Goal: Information Seeking & Learning: Learn about a topic

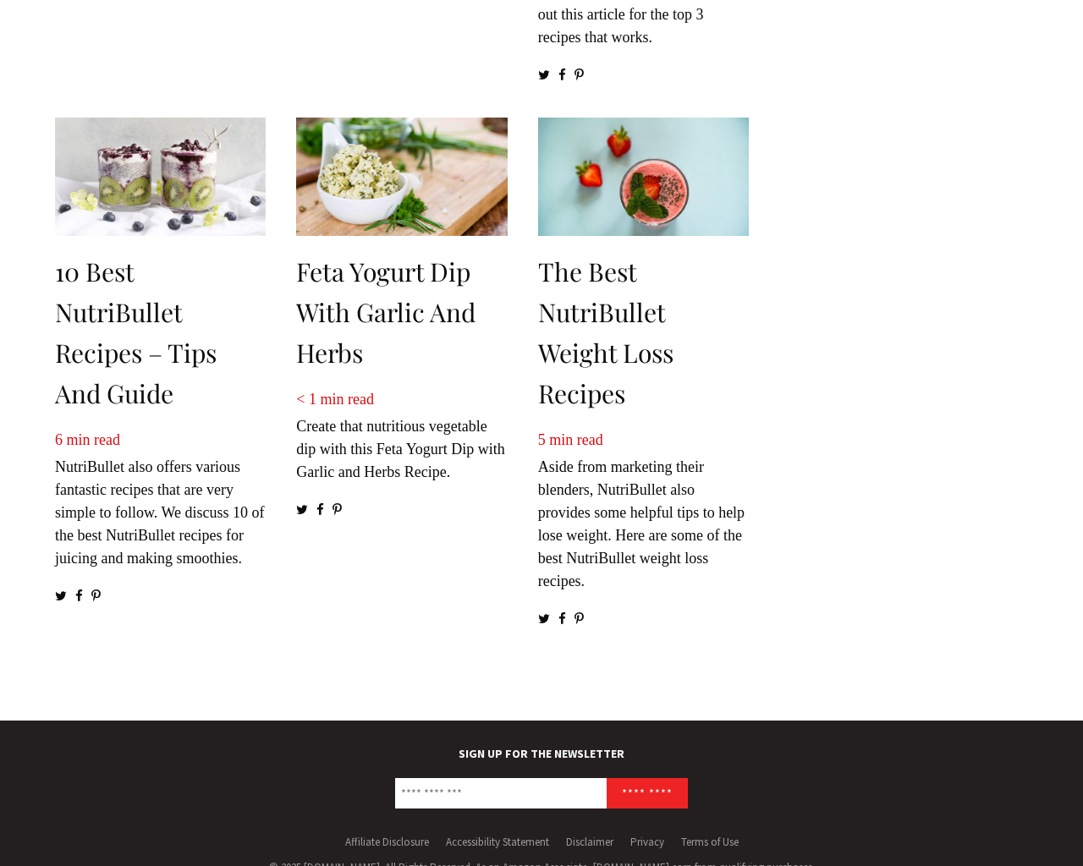
scroll to position [2365, 0]
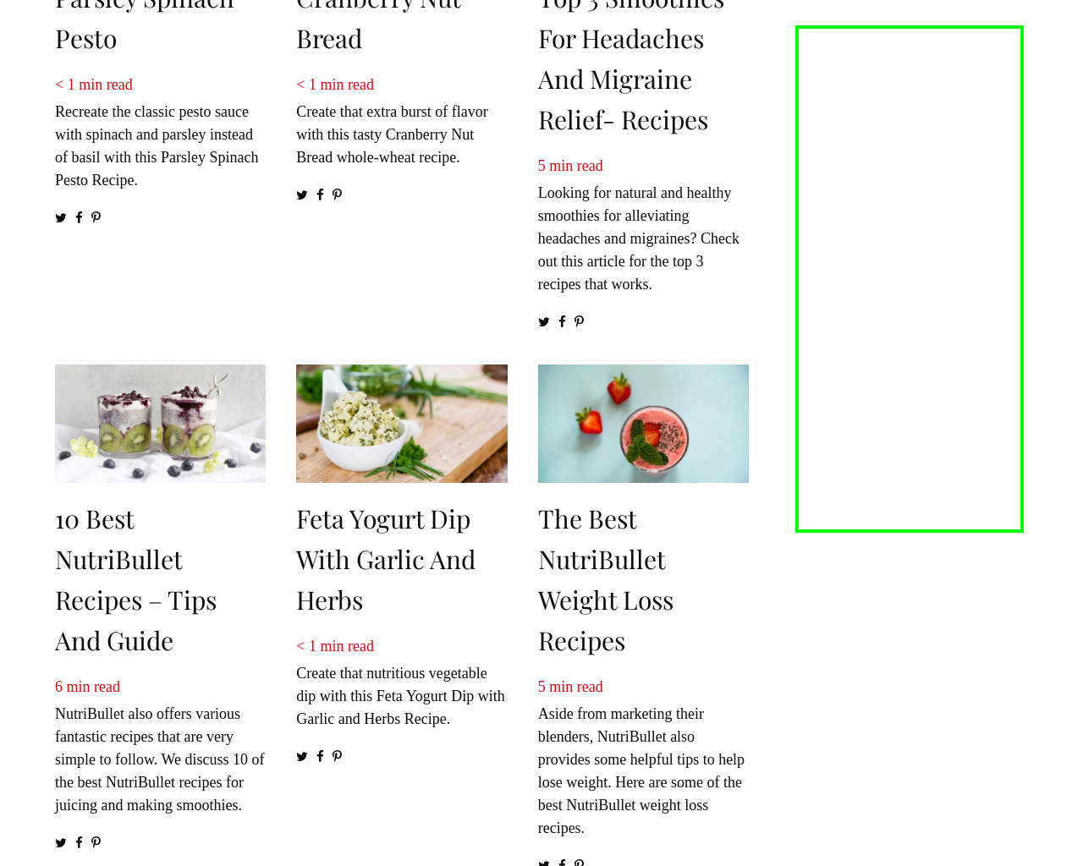
scroll to position [2365, 0]
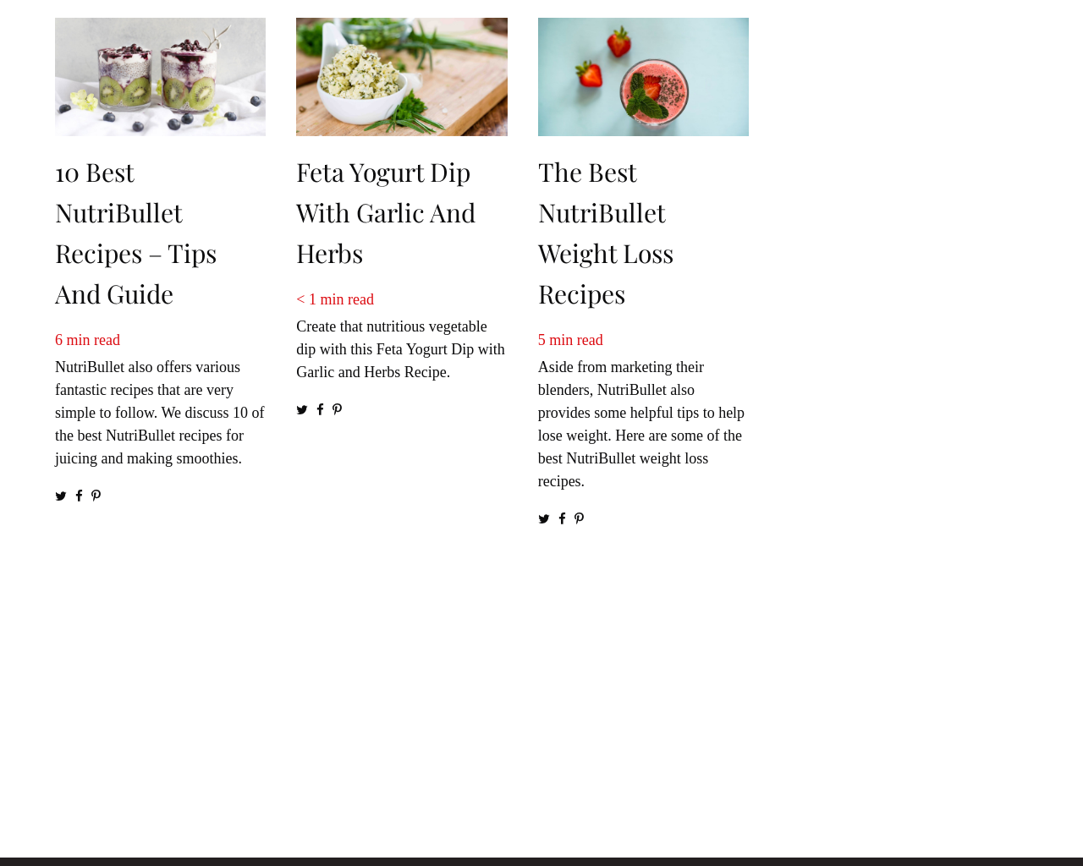
scroll to position [2489, 0]
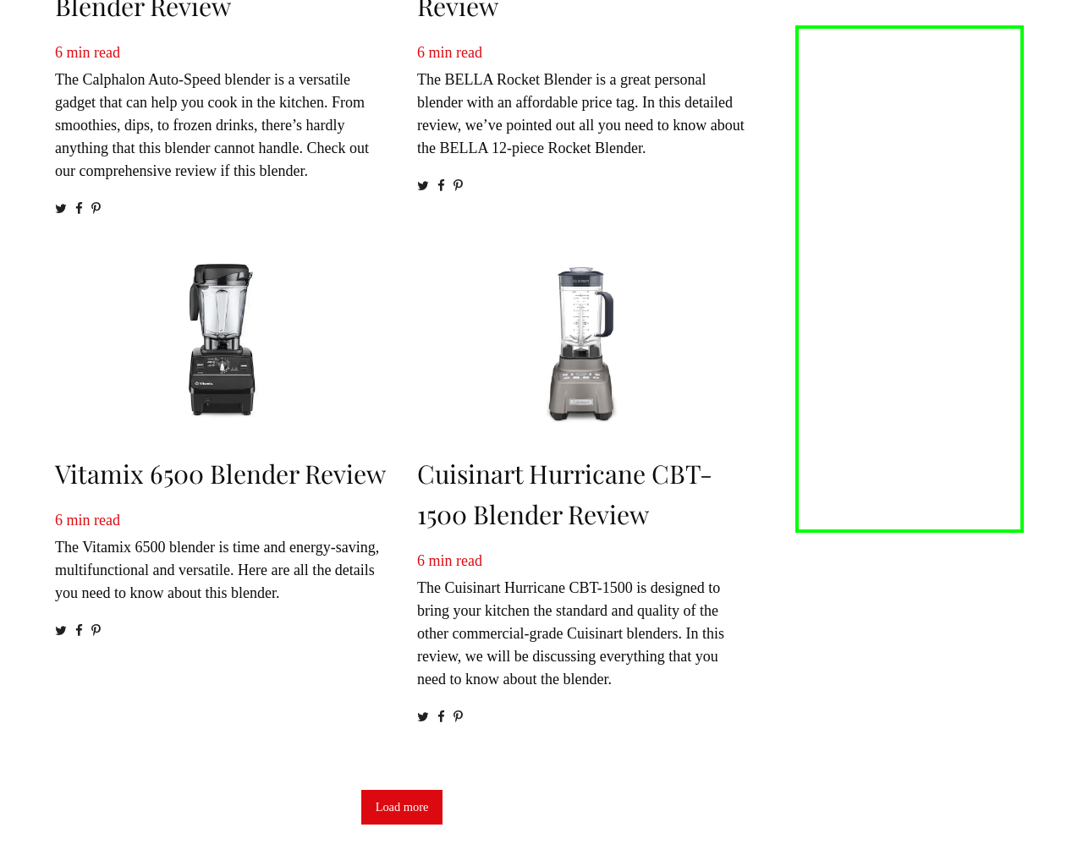
scroll to position [2395, 0]
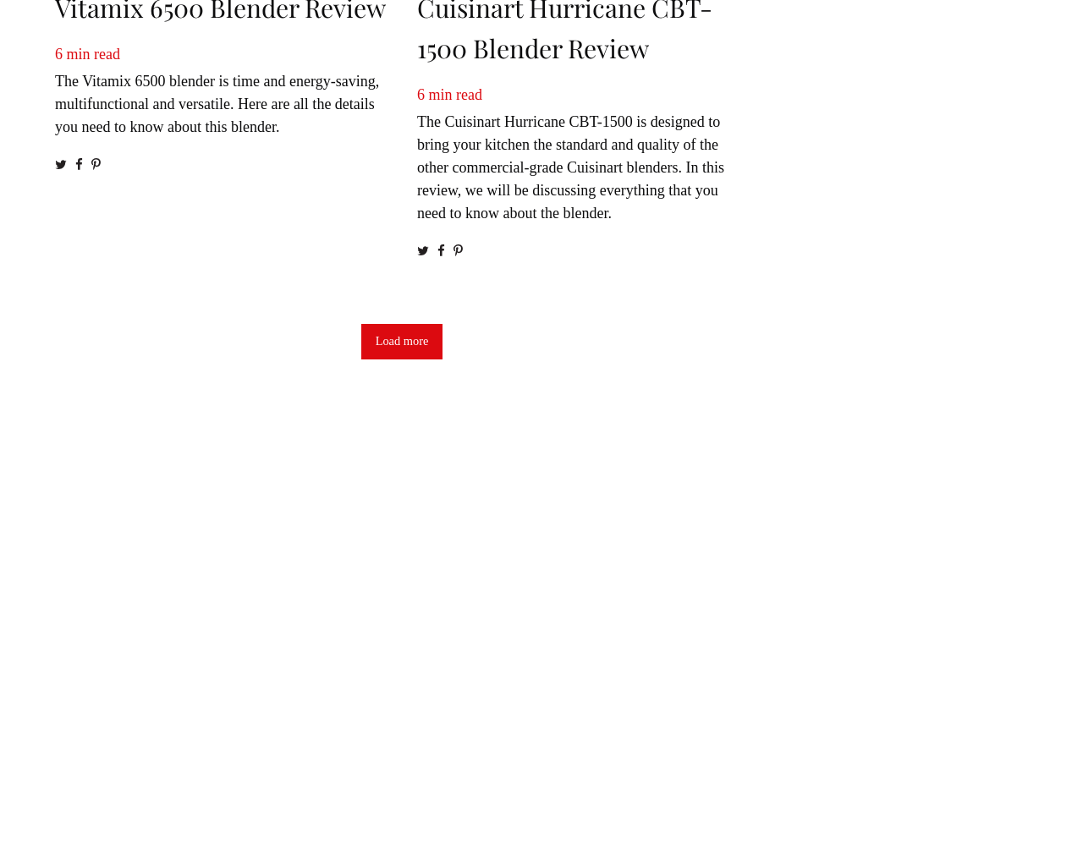
scroll to position [2089, 0]
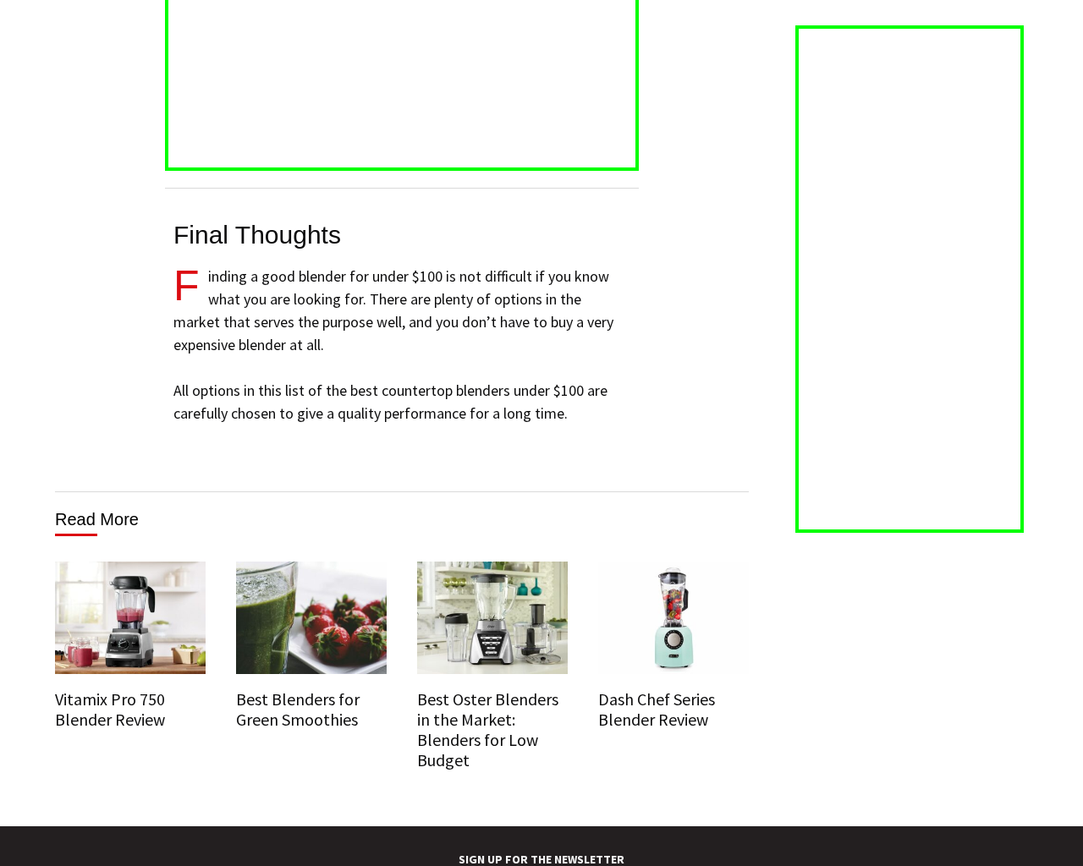
scroll to position [10214, 0]
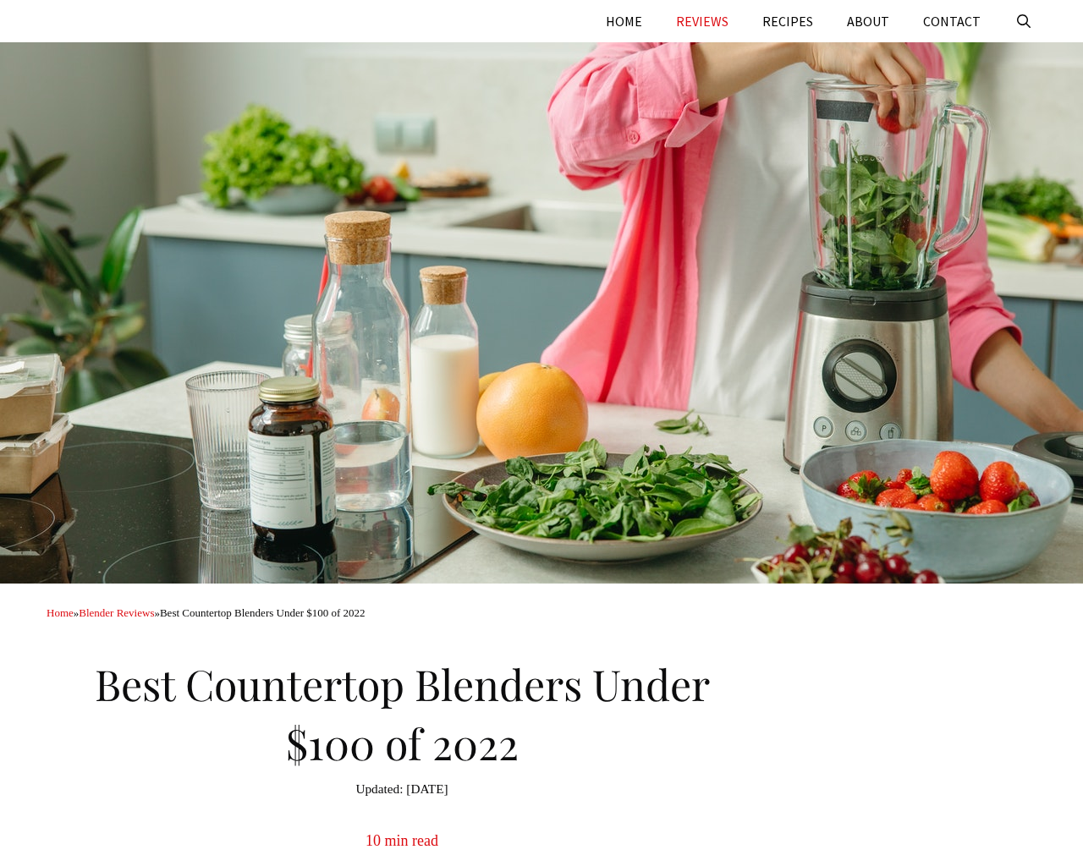
scroll to position [10214, 0]
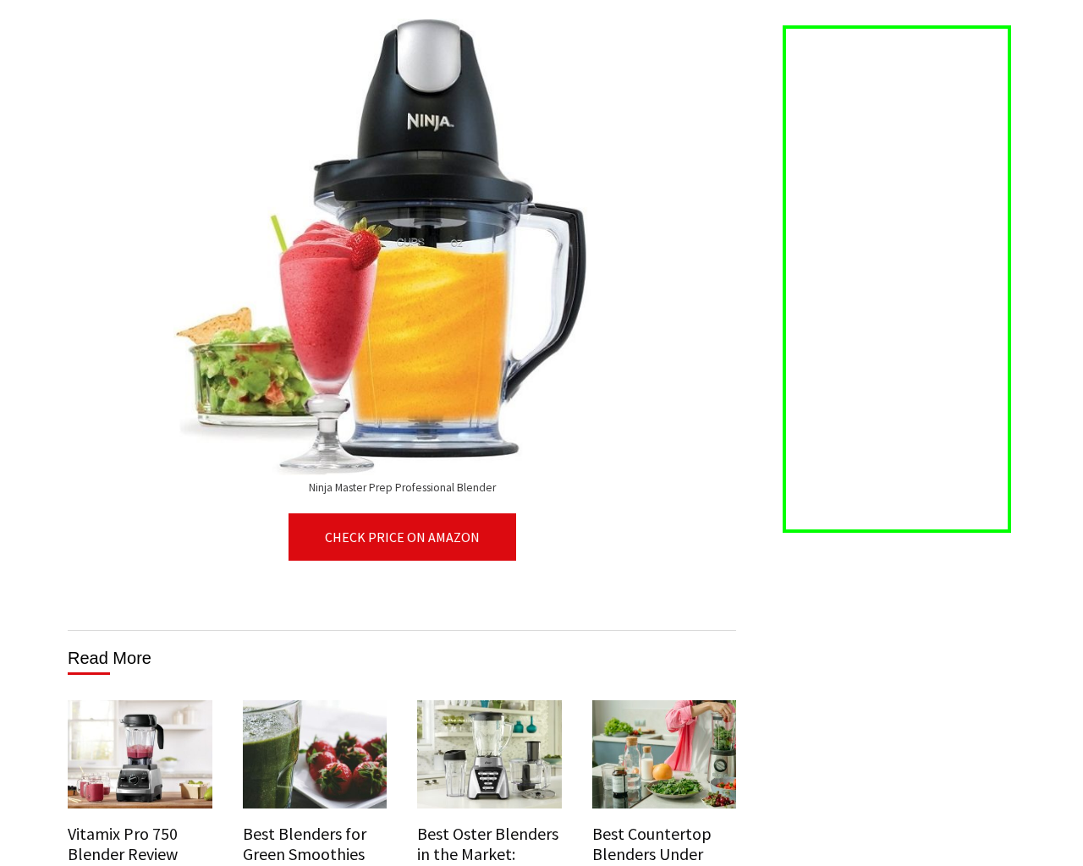
scroll to position [9171, 0]
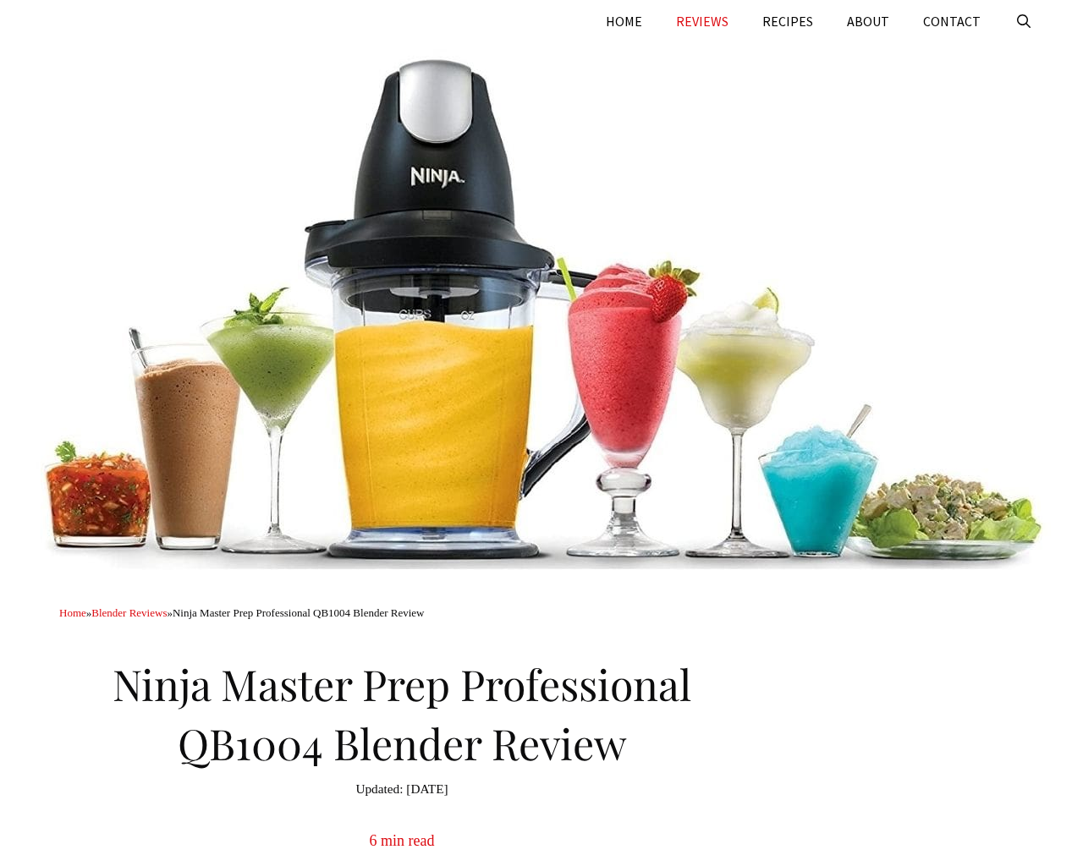
scroll to position [9624, 0]
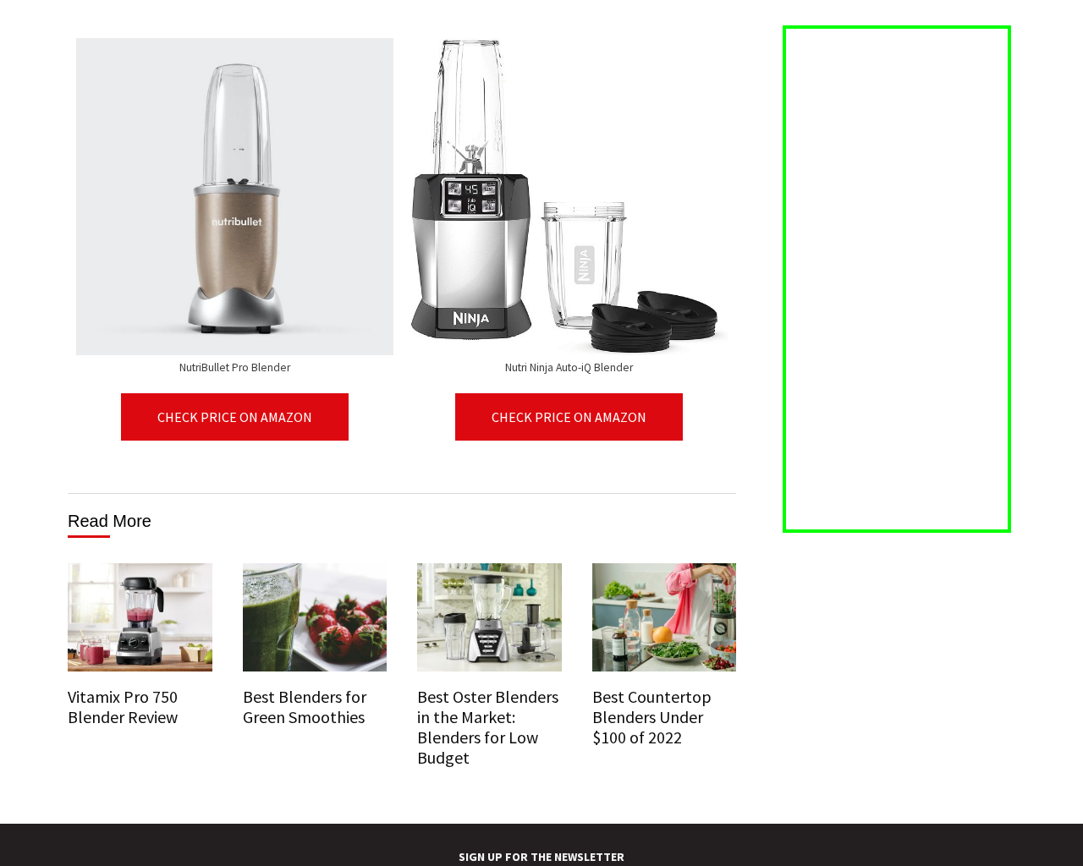
scroll to position [9811, 0]
